Goal: Information Seeking & Learning: Learn about a topic

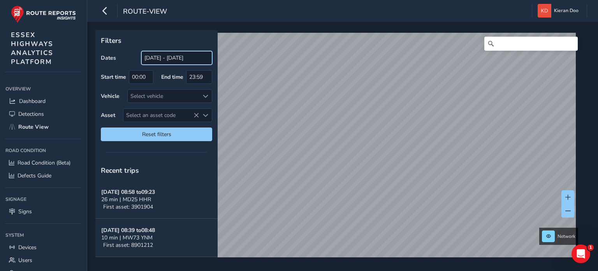
click at [159, 59] on input "[DATE] - [DATE]" at bounding box center [176, 58] width 71 height 14
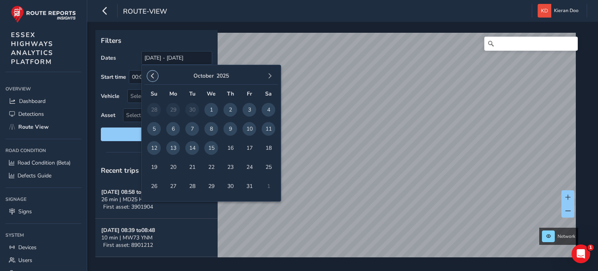
click at [151, 73] on button "button" at bounding box center [152, 76] width 11 height 11
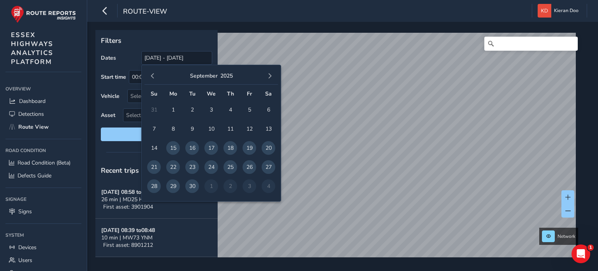
click at [151, 73] on button "button" at bounding box center [152, 76] width 11 height 11
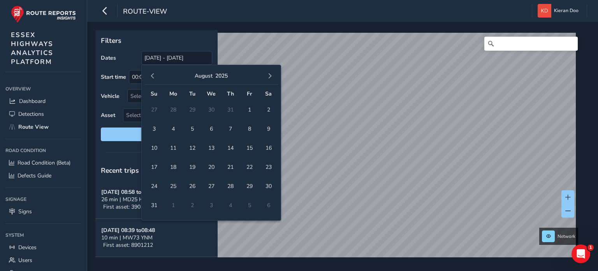
click at [151, 73] on button "button" at bounding box center [152, 76] width 11 height 11
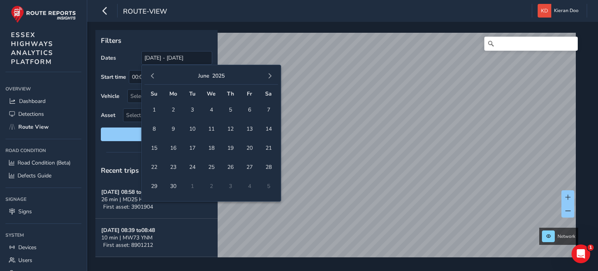
click at [151, 73] on button "button" at bounding box center [152, 76] width 11 height 11
click at [190, 111] on span "1" at bounding box center [192, 110] width 14 height 14
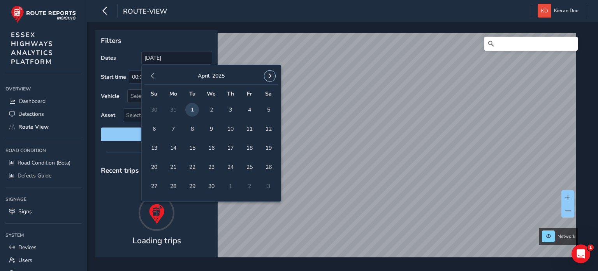
click at [271, 76] on span "button" at bounding box center [269, 75] width 5 height 5
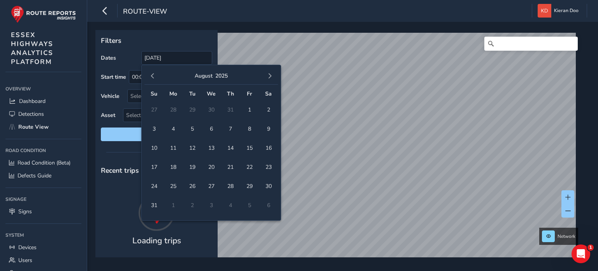
click at [271, 76] on span "button" at bounding box center [269, 75] width 5 height 5
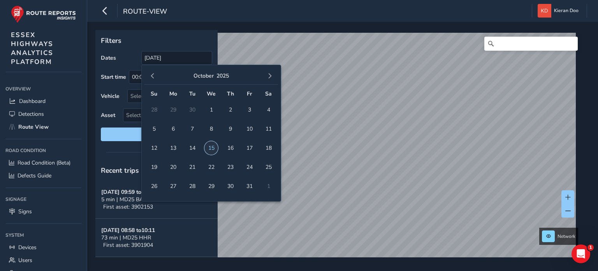
click at [210, 146] on span "15" at bounding box center [212, 148] width 14 height 14
type input "[DATE] - [DATE]"
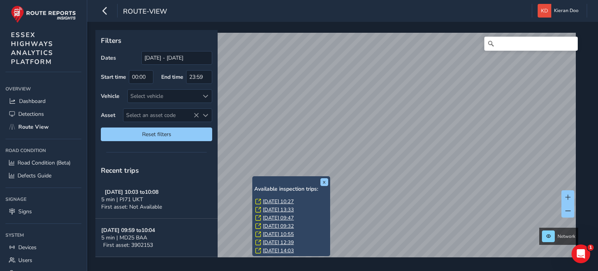
click at [272, 199] on link "[DATE] 10:27" at bounding box center [278, 201] width 31 height 7
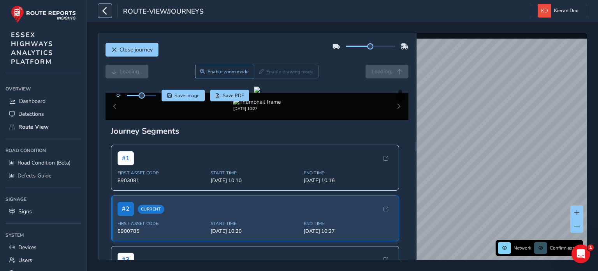
click at [100, 11] on button "button" at bounding box center [105, 11] width 14 height 14
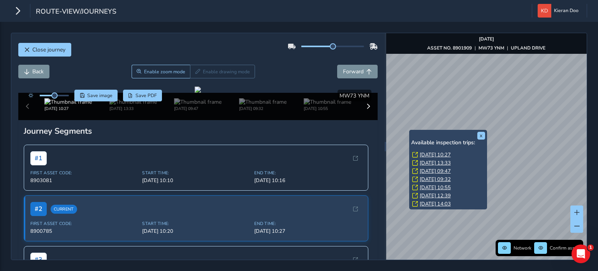
click at [435, 162] on link "[DATE] 13:33" at bounding box center [435, 162] width 31 height 7
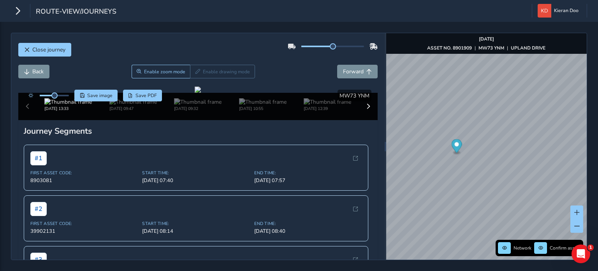
scroll to position [39, 0]
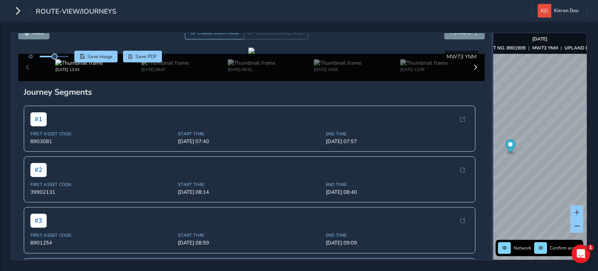
drag, startPoint x: 385, startPoint y: 104, endPoint x: 492, endPoint y: 102, distance: 107.1
click at [492, 102] on div at bounding box center [493, 146] width 2 height 226
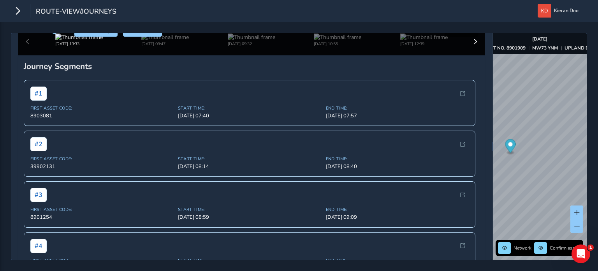
scroll to position [78, 0]
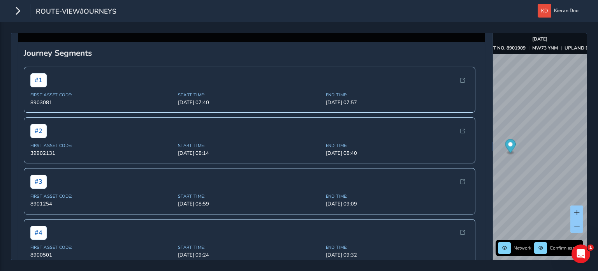
click at [255, 15] on div at bounding box center [252, 12] width 6 height 6
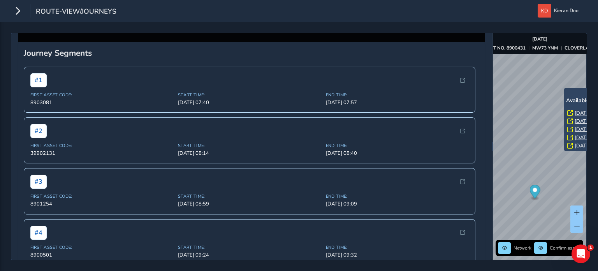
click at [577, 110] on link "[DATE] 09:47" at bounding box center [590, 112] width 31 height 7
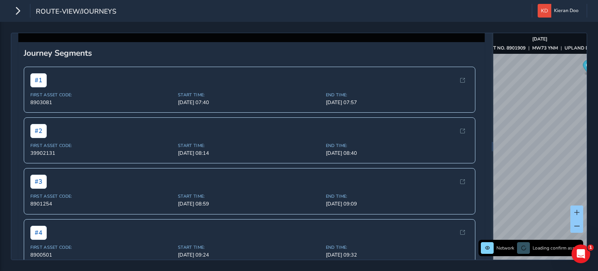
click at [255, 15] on div at bounding box center [252, 12] width 6 height 6
